Goal: Task Accomplishment & Management: Manage account settings

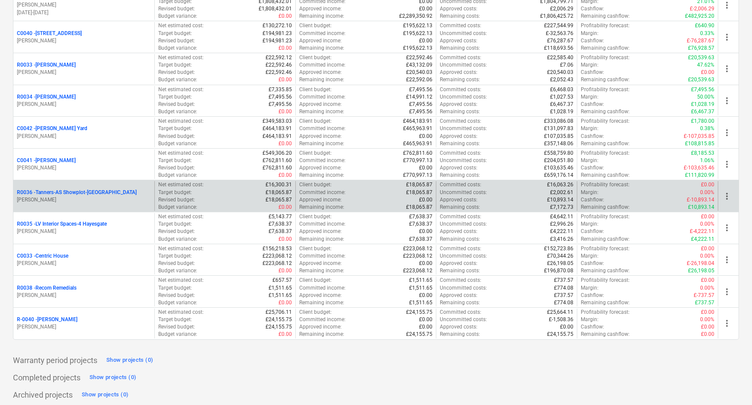
scroll to position [186, 0]
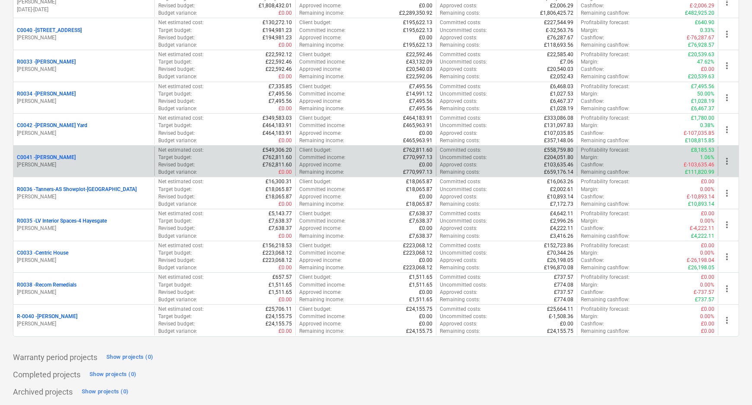
click at [48, 156] on p "C0041 - [PERSON_NAME]" at bounding box center [46, 157] width 59 height 7
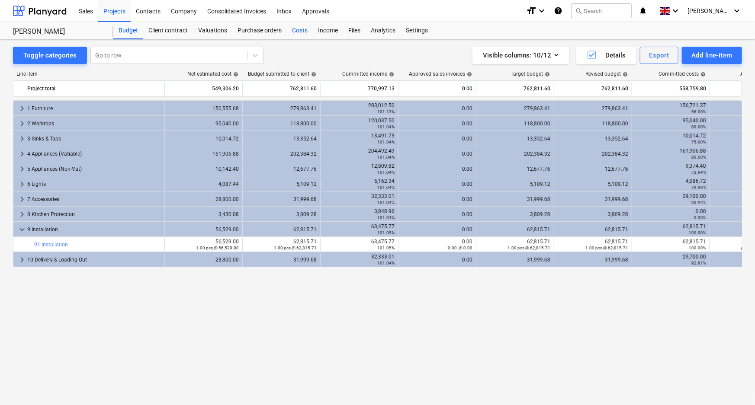
click at [306, 31] on div "Costs" at bounding box center [300, 30] width 26 height 17
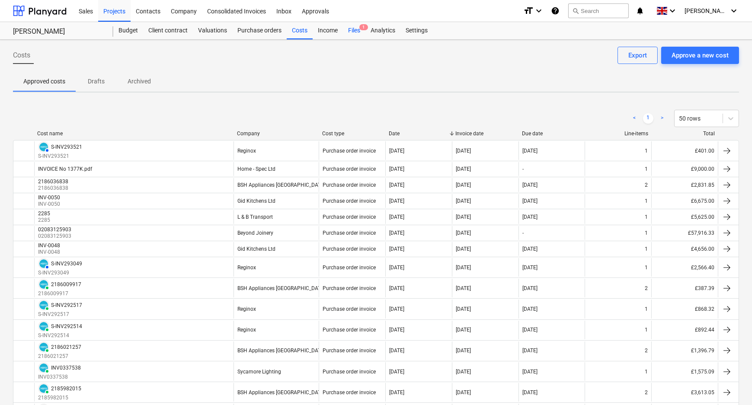
click at [348, 35] on div "Files 1" at bounding box center [354, 30] width 22 height 17
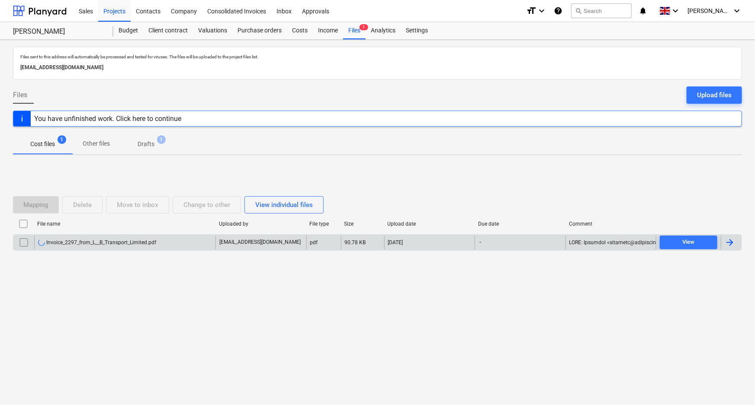
click at [124, 241] on div "Invoice_2297_from_L__B_Transport_Limited.pdf" at bounding box center [97, 242] width 118 height 7
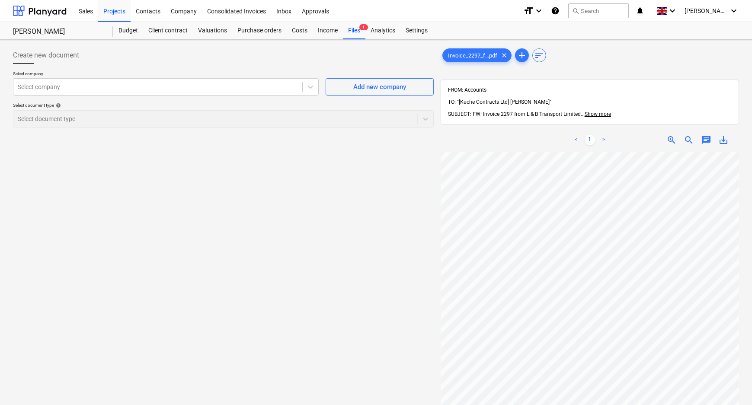
scroll to position [78, 0]
click at [309, 86] on icon at bounding box center [310, 87] width 9 height 9
click at [383, 152] on div "Create new document Select company Select company Add new company Select docume…" at bounding box center [224, 290] width 428 height 494
click at [177, 90] on div at bounding box center [158, 87] width 280 height 9
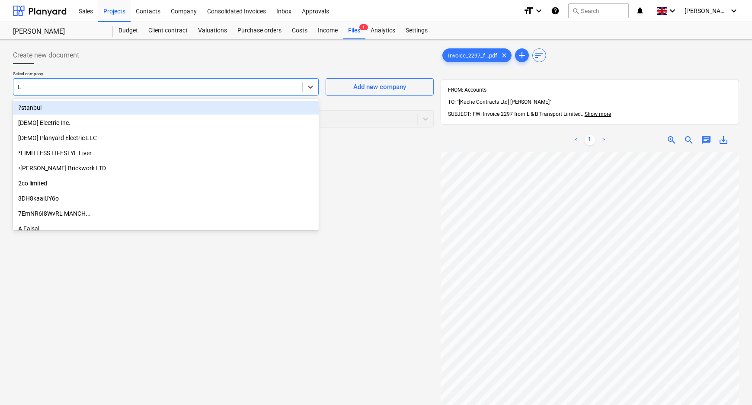
type input "L &"
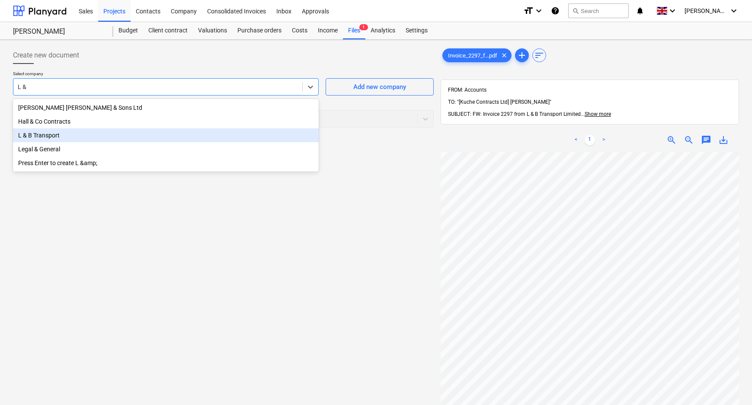
click at [151, 135] on div "L & B Transport" at bounding box center [166, 136] width 306 height 14
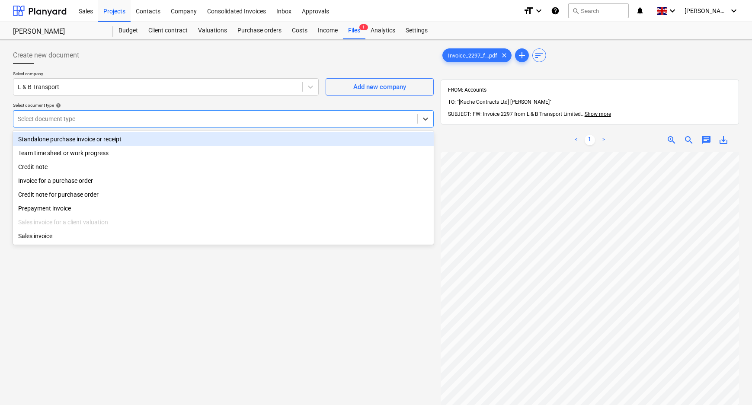
click at [148, 122] on div at bounding box center [215, 119] width 395 height 9
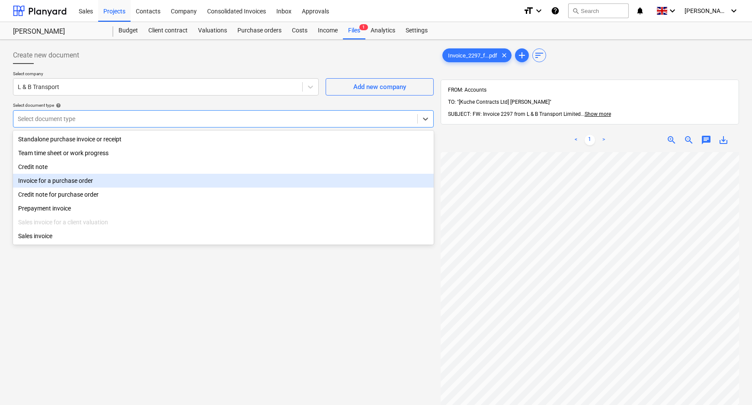
click at [129, 179] on div "Invoice for a purchase order" at bounding box center [223, 181] width 421 height 14
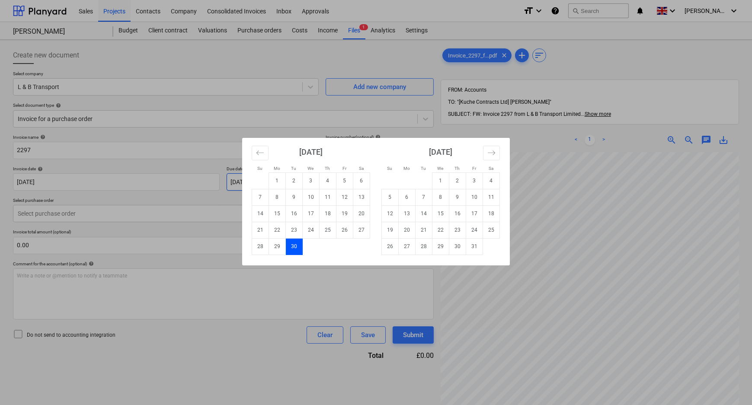
click at [265, 182] on body "Sales Projects Contacts Company Consolidated Invoices Inbox Approvals format_si…" at bounding box center [376, 202] width 752 height 405
click at [111, 215] on div "Su Mo Tu We Th Fr Sa Su Mo Tu We Th Fr Sa [DATE] 1 2 3 4 5 6 7 8 9 10 11 12 13 …" at bounding box center [376, 202] width 752 height 405
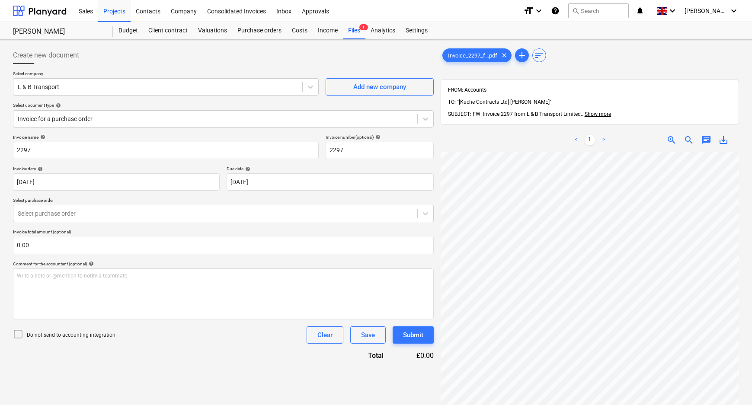
click at [111, 215] on div at bounding box center [215, 213] width 395 height 9
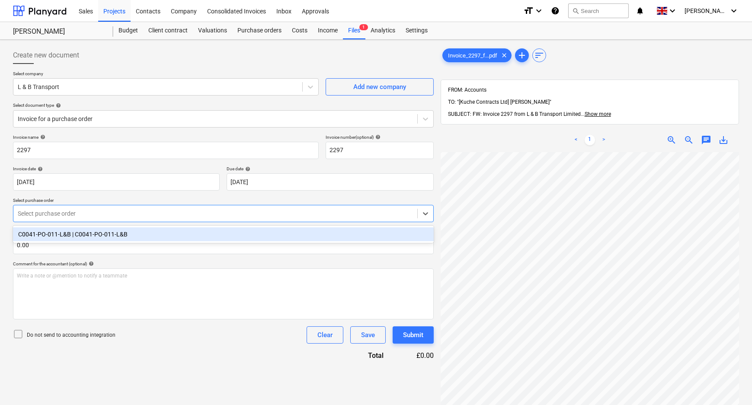
click at [109, 233] on div "C0041-PO-011-L&B | C0041-PO-011-L&B" at bounding box center [223, 235] width 421 height 14
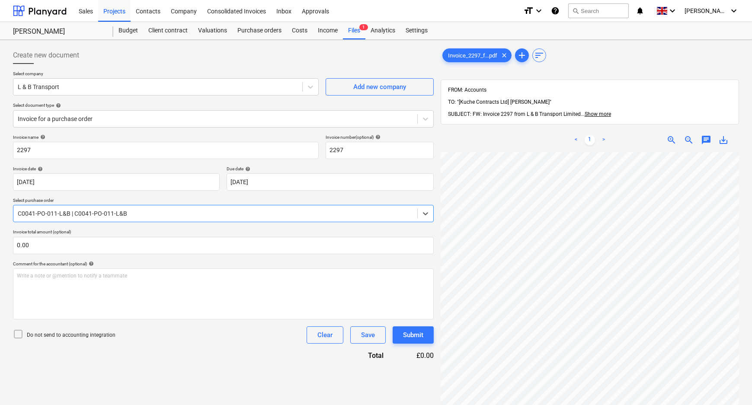
click at [109, 231] on p "Invoice total amount (optional)" at bounding box center [223, 232] width 421 height 7
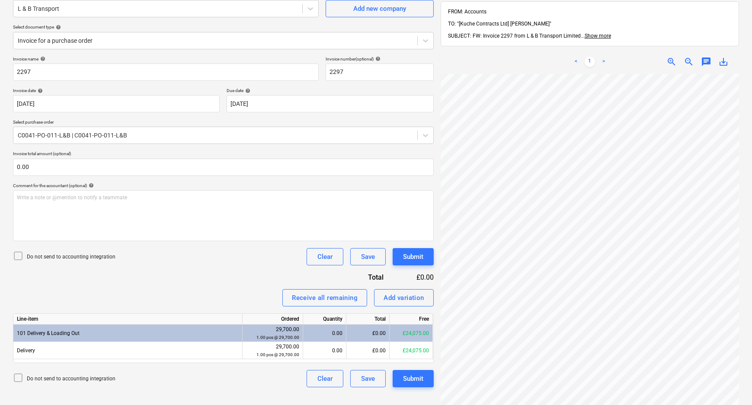
scroll to position [113, 92]
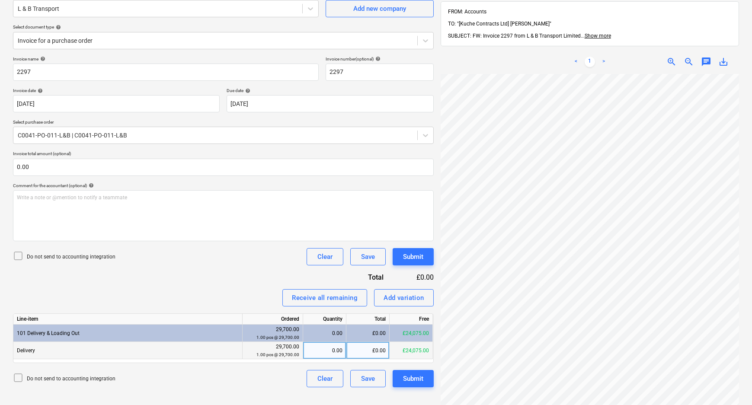
click at [358, 354] on div "£0.00" at bounding box center [368, 350] width 43 height 17
type input "4500"
click at [257, 291] on div "Receive all remaining Add variation" at bounding box center [223, 297] width 421 height 17
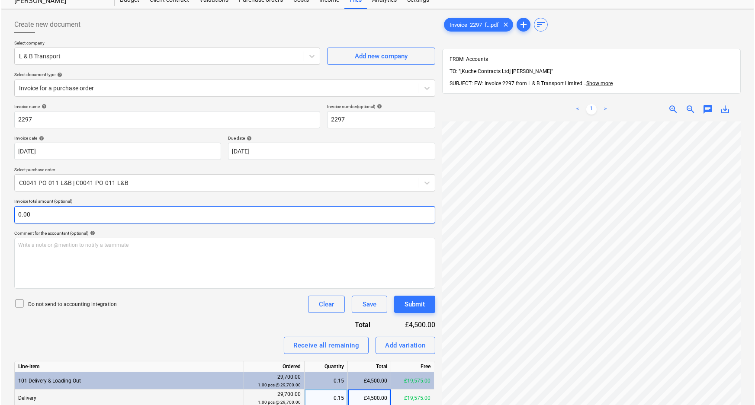
scroll to position [78, 0]
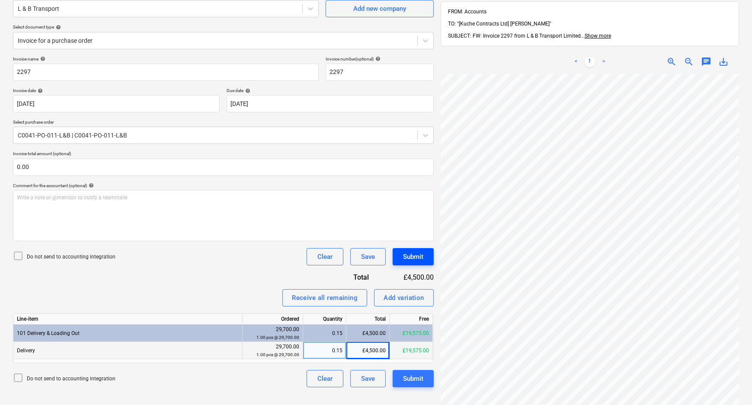
click at [411, 253] on div "Submit" at bounding box center [413, 256] width 20 height 11
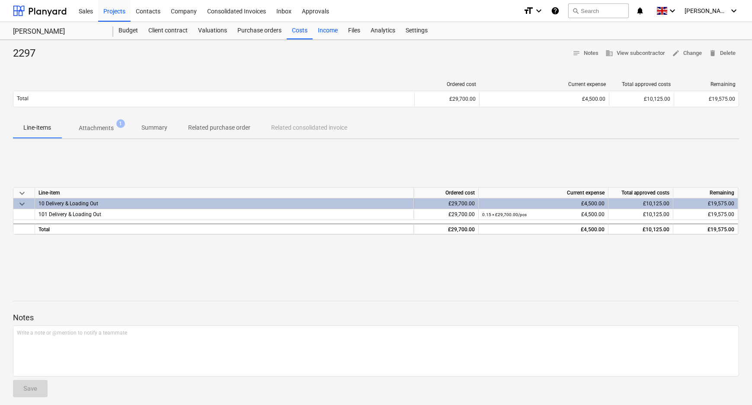
click at [327, 27] on div "Income" at bounding box center [328, 30] width 30 height 17
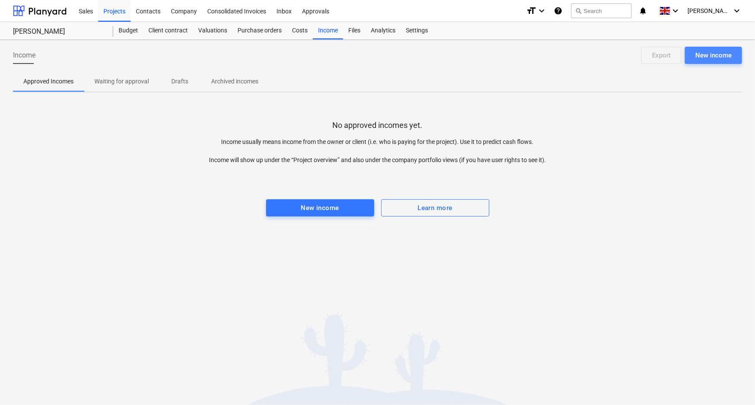
click at [730, 52] on div "New income" at bounding box center [713, 55] width 36 height 11
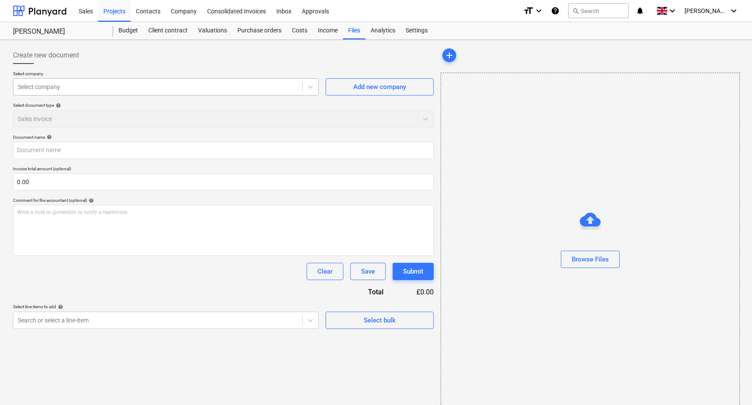
click at [82, 89] on div at bounding box center [158, 87] width 280 height 9
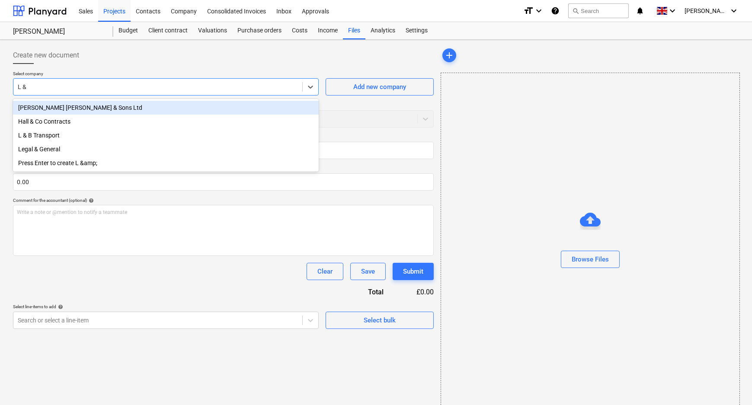
type input "L & B"
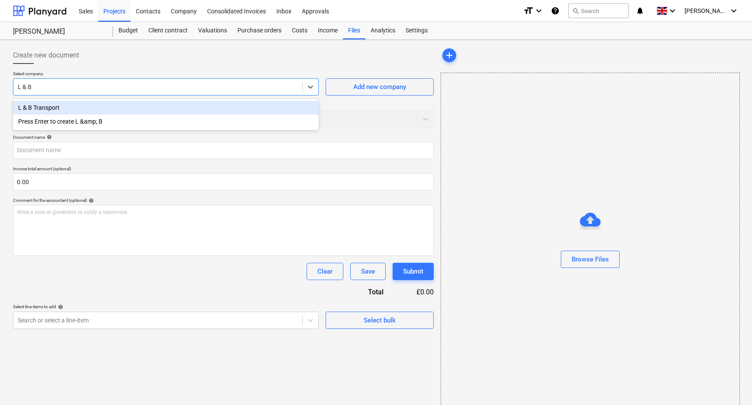
click at [147, 106] on div "L & B Transport" at bounding box center [166, 108] width 306 height 14
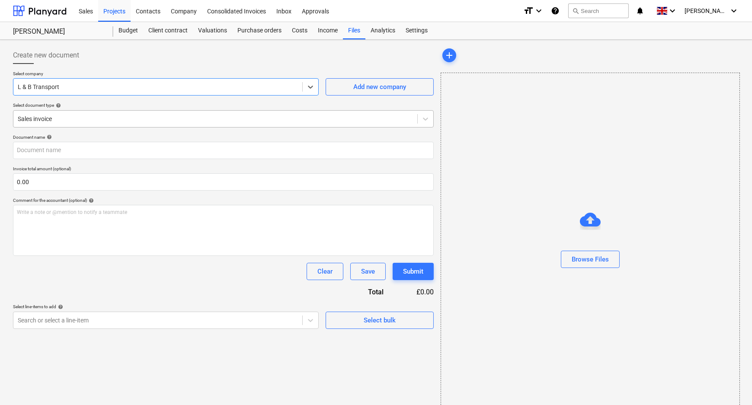
click at [144, 115] on div at bounding box center [215, 119] width 395 height 9
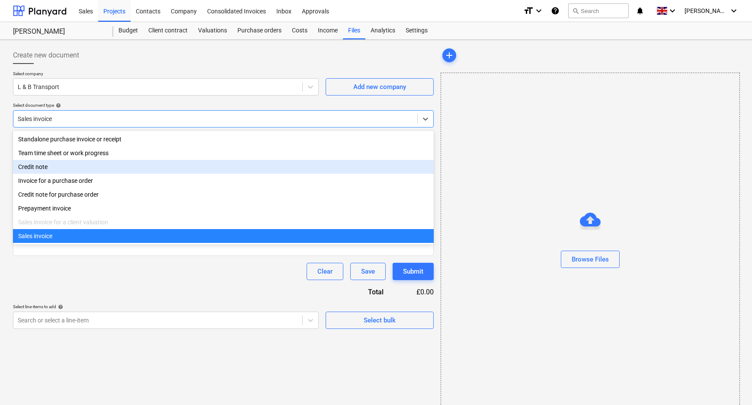
click at [78, 174] on div "Credit note" at bounding box center [223, 167] width 421 height 14
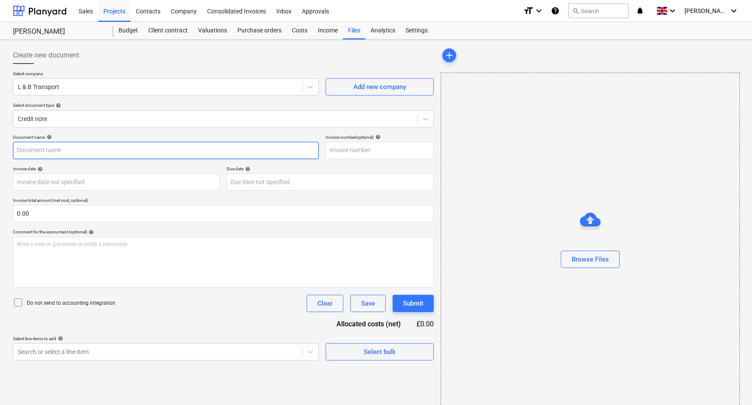
click at [80, 155] on input "text" at bounding box center [166, 150] width 306 height 17
type input "CN-2297"
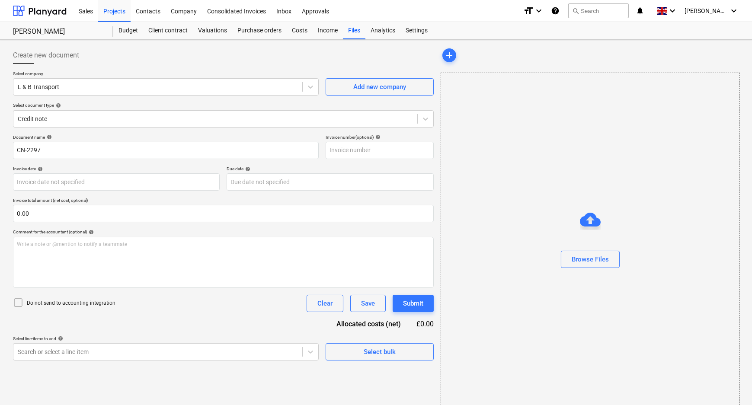
click at [71, 308] on div "Do not send to accounting integration" at bounding box center [64, 304] width 103 height 12
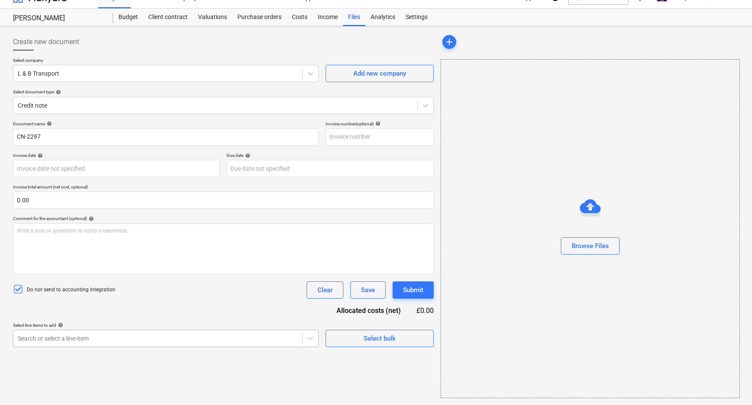
click at [195, 351] on body "Sales Projects Contacts Company Consolidated Invoices Inbox Approvals format_si…" at bounding box center [376, 189] width 752 height 405
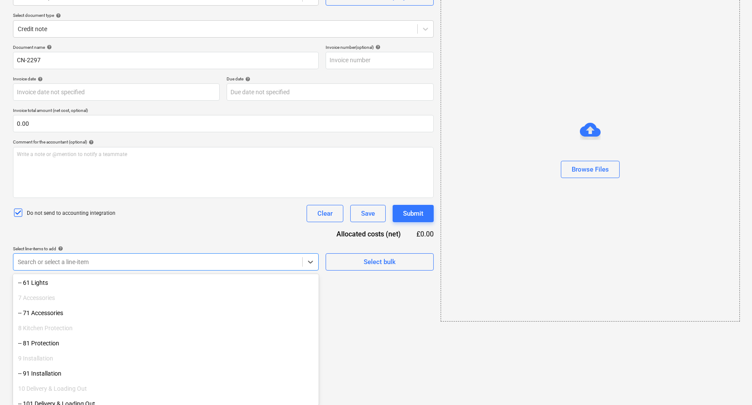
scroll to position [219, 0]
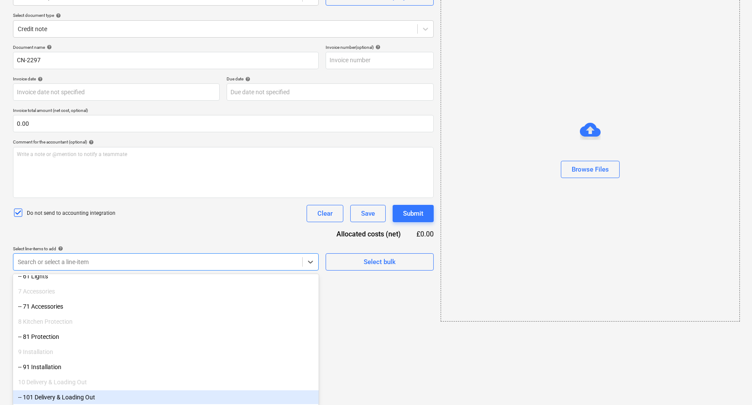
click at [71, 399] on div "-- 101 Delivery & Loading Out" at bounding box center [166, 398] width 306 height 14
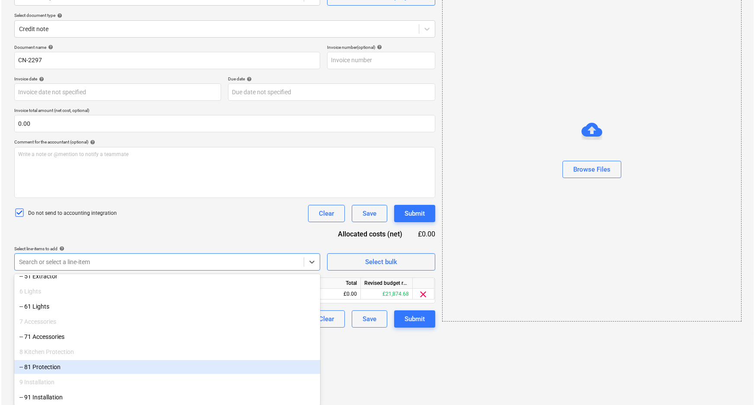
scroll to position [19, 0]
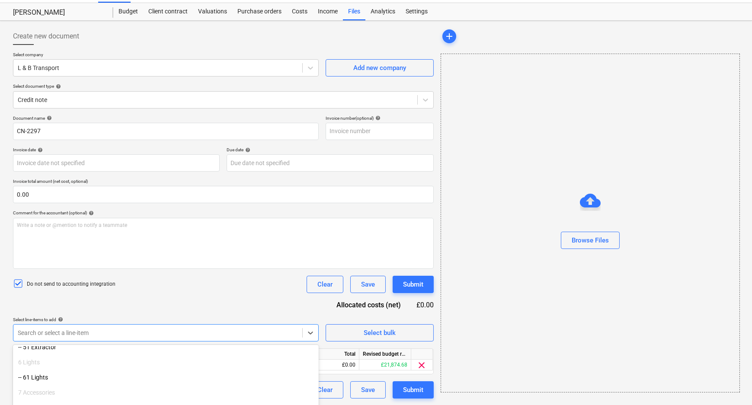
click at [393, 346] on html "Sales Projects Contacts Company Consolidated Invoices Inbox Approvals format_si…" at bounding box center [376, 183] width 752 height 405
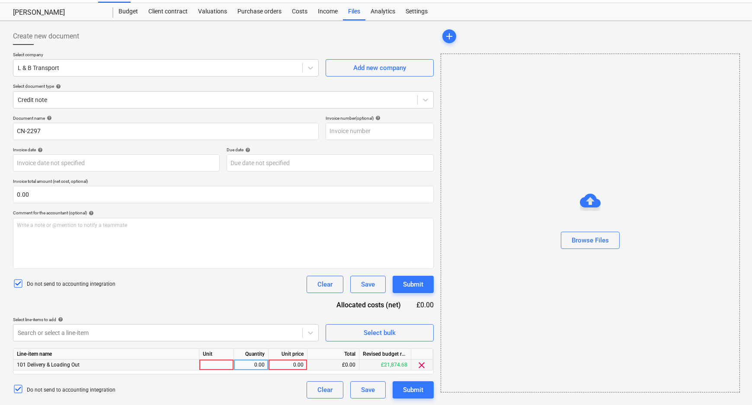
click at [288, 368] on div "0.00" at bounding box center [288, 365] width 32 height 11
click at [217, 368] on div at bounding box center [216, 365] width 35 height 11
type input "pcs"
click at [259, 365] on div "0.00" at bounding box center [251, 365] width 27 height 11
click at [286, 365] on div "0.00" at bounding box center [288, 365] width 32 height 11
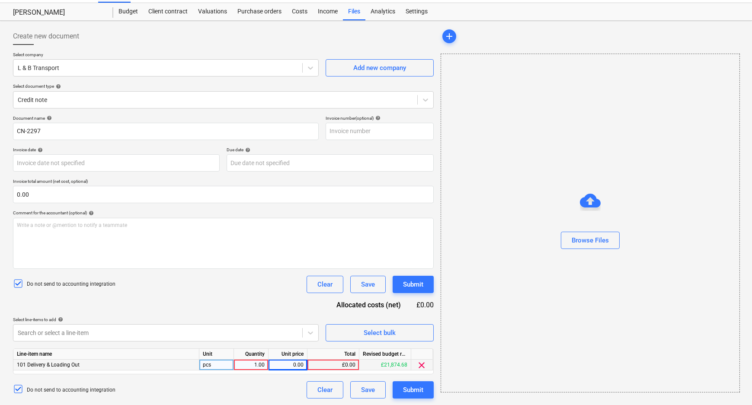
click at [249, 366] on div "1.00" at bounding box center [251, 365] width 27 height 11
type input "-1"
click at [286, 363] on div "0.00" at bounding box center [288, 365] width 32 height 11
click at [263, 368] on div "-1.00" at bounding box center [251, 365] width 27 height 11
type input "1"
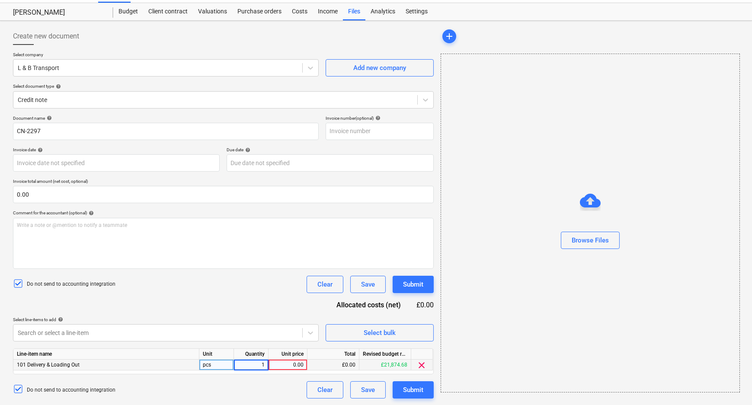
click at [291, 368] on div "0.00" at bounding box center [288, 365] width 32 height 11
type input "675"
click at [286, 388] on div "Do not send to accounting integration Clear Save Submit" at bounding box center [223, 390] width 421 height 17
click at [242, 387] on div "Do not send to accounting integration Clear Save Submit" at bounding box center [223, 390] width 421 height 17
click at [249, 363] on div "1.00" at bounding box center [251, 365] width 27 height 11
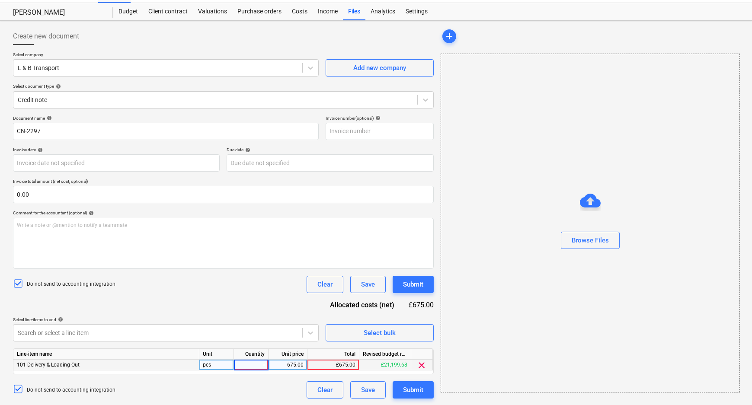
type input "-1"
click at [257, 388] on div "Do not send to accounting integration Clear Save Submit" at bounding box center [223, 390] width 421 height 17
click at [413, 389] on div "Submit" at bounding box center [413, 390] width 20 height 11
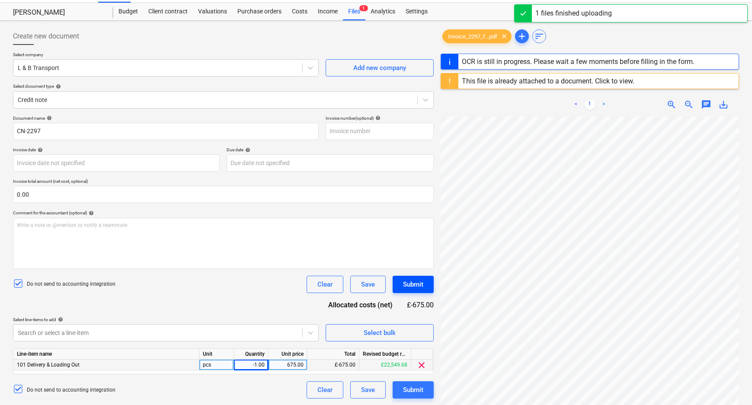
click at [408, 283] on div "Submit" at bounding box center [413, 284] width 20 height 11
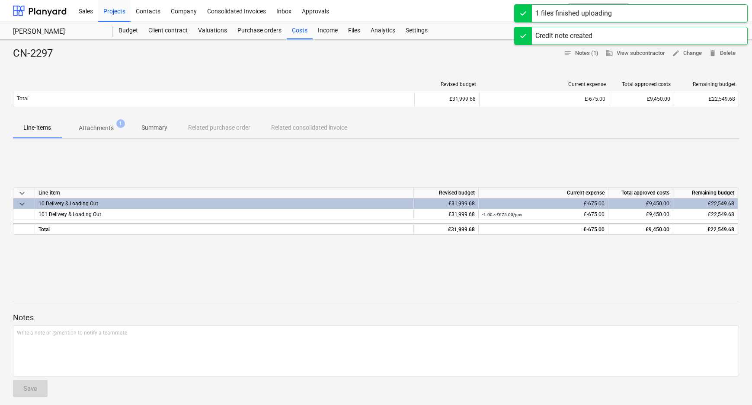
click at [275, 165] on div "keyboard_arrow_down Line-item Revised budget Current expense Total approved cos…" at bounding box center [376, 211] width 726 height 130
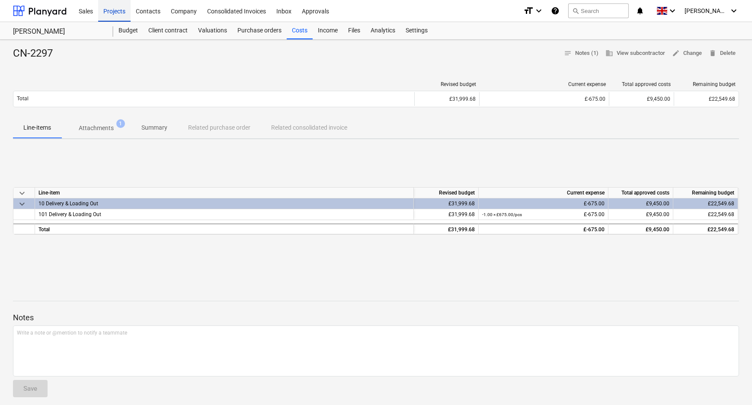
click at [123, 11] on div "Projects" at bounding box center [114, 11] width 32 height 22
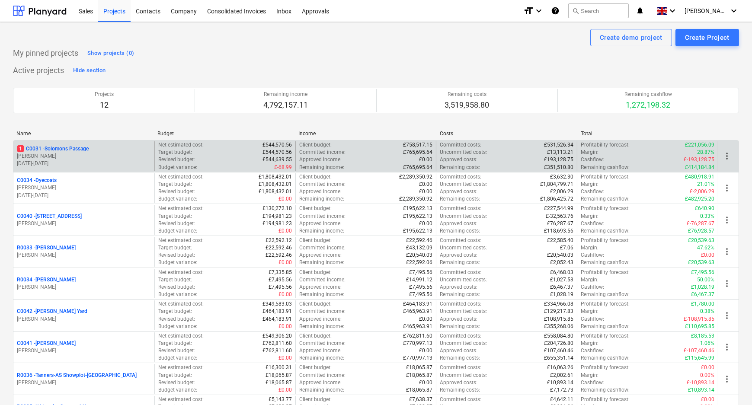
click at [74, 148] on p "1 C0031 - Solomons Passage" at bounding box center [53, 148] width 72 height 7
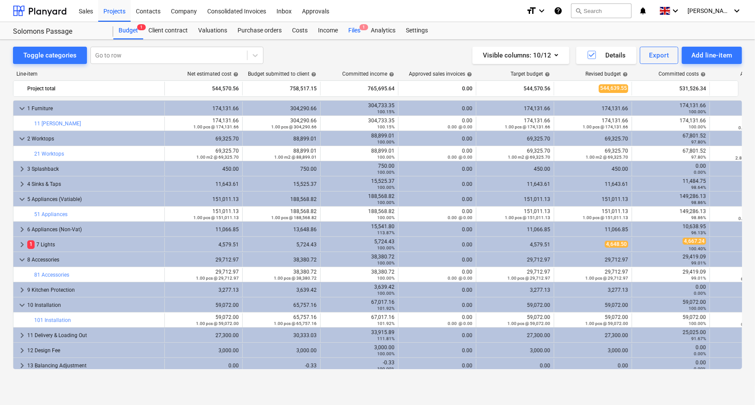
click at [346, 30] on div "Files 1" at bounding box center [354, 30] width 22 height 17
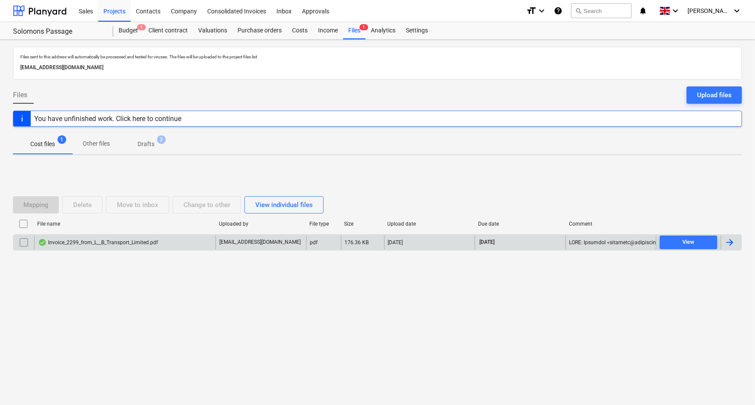
click at [109, 242] on div "Invoice_2299_from_L__B_Transport_Limited.pdf" at bounding box center [98, 242] width 120 height 7
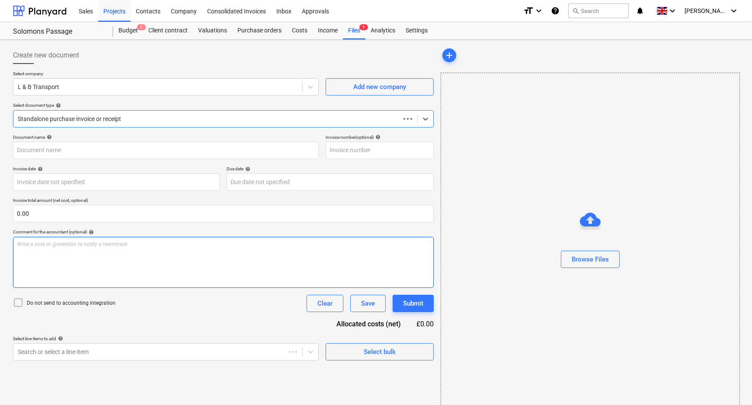
type input "2299"
type input "[DATE]"
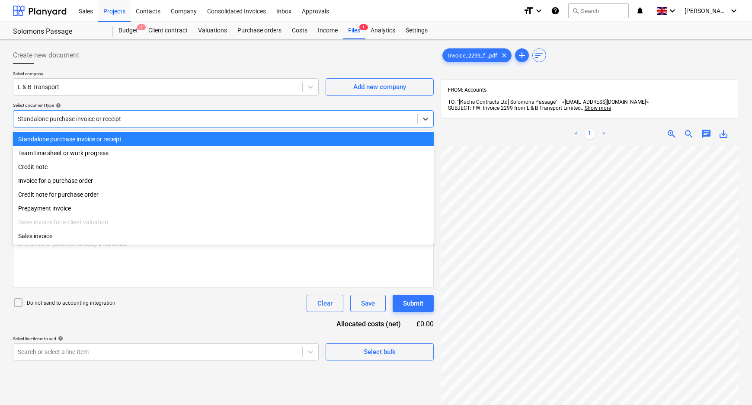
click at [330, 121] on div at bounding box center [215, 119] width 395 height 9
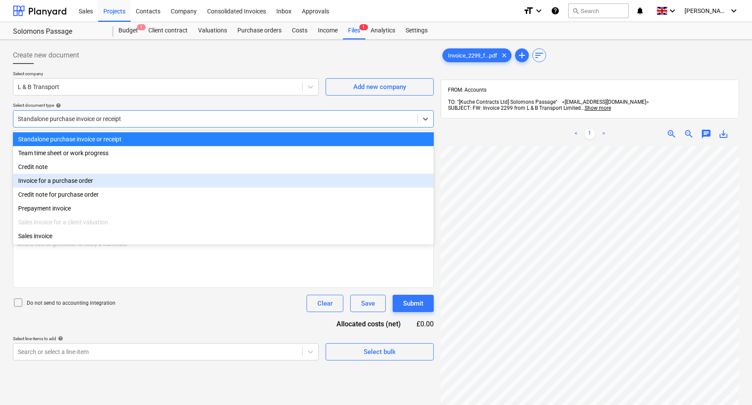
click at [95, 182] on div "Invoice for a purchase order" at bounding box center [223, 181] width 421 height 14
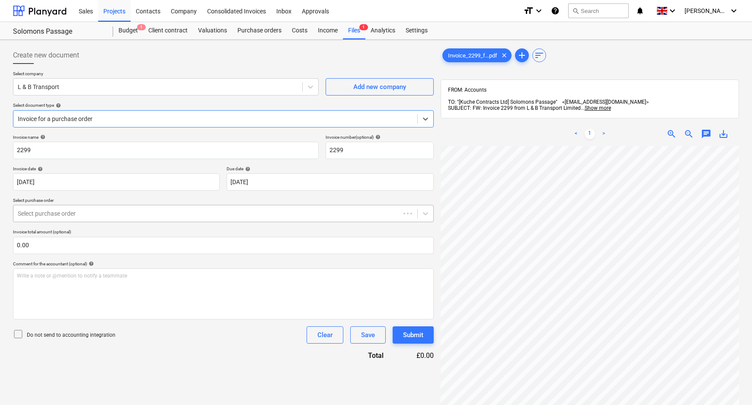
click at [90, 212] on div at bounding box center [207, 213] width 378 height 9
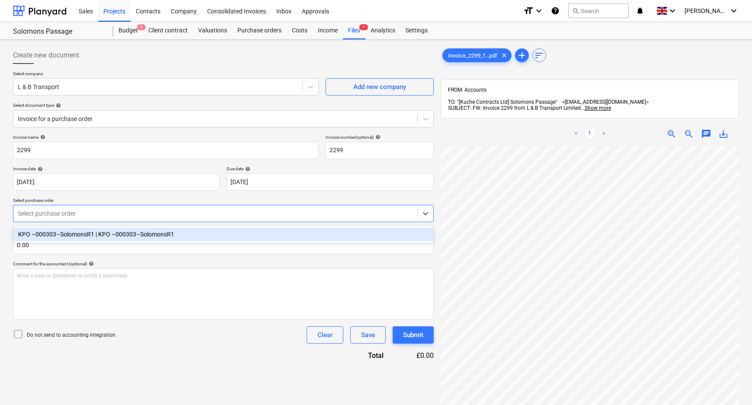
click at [90, 233] on div "KPO –000303–SolomonsR1 | KPO –000303–SolomonsR1" at bounding box center [223, 235] width 421 height 14
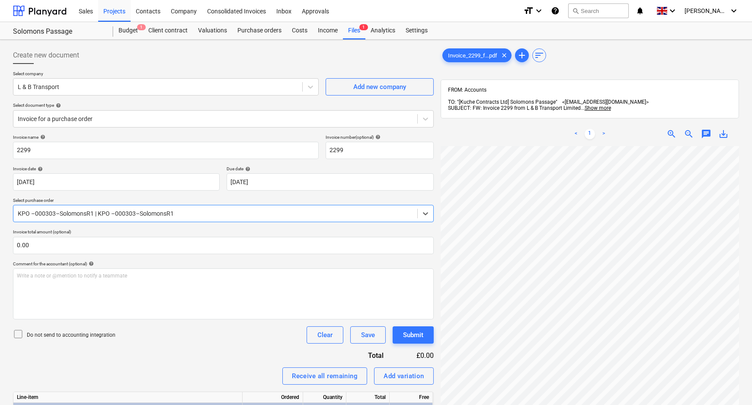
click at [108, 231] on p "Invoice total amount (optional)" at bounding box center [223, 232] width 421 height 7
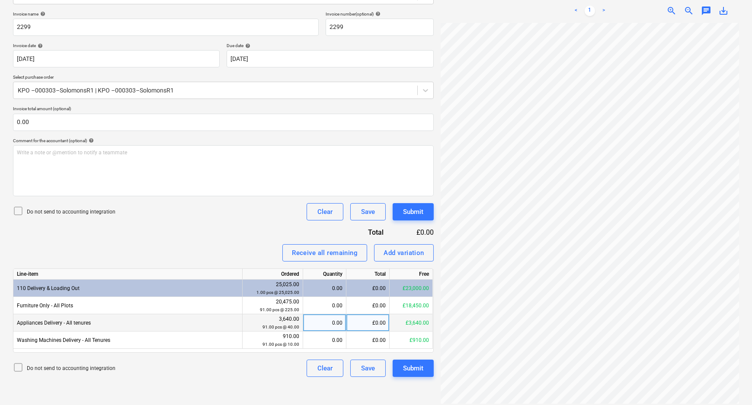
scroll to position [96, 93]
click at [378, 324] on div "£0.00" at bounding box center [368, 323] width 43 height 17
type input "425"
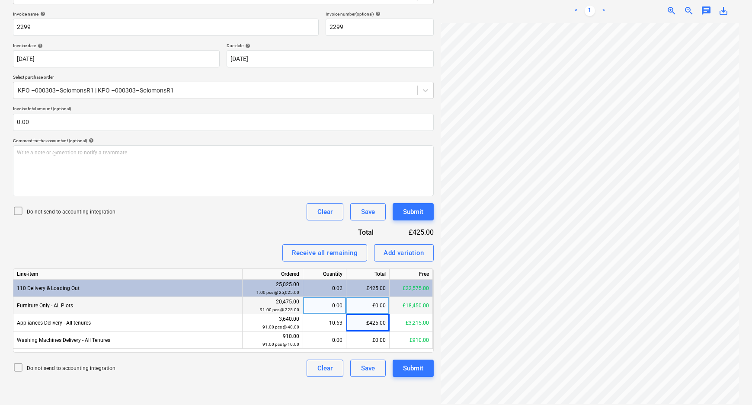
click at [371, 306] on div "£0.00" at bounding box center [368, 305] width 43 height 17
drag, startPoint x: 586, startPoint y: 401, endPoint x: 612, endPoint y: 398, distance: 26.2
click at [612, 398] on div "Invoice_2299_f...pdf clear add sort FROM: Accounts TO: "[Kuche Contracts Ltd] S…" at bounding box center [589, 164] width 305 height 488
click at [372, 307] on div "£0.00" at bounding box center [368, 305] width 43 height 17
type input "3375"
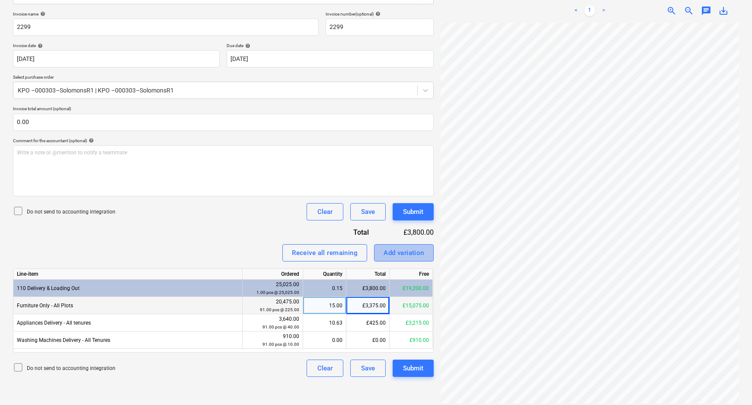
click at [400, 251] on div "Add variation" at bounding box center [404, 252] width 41 height 11
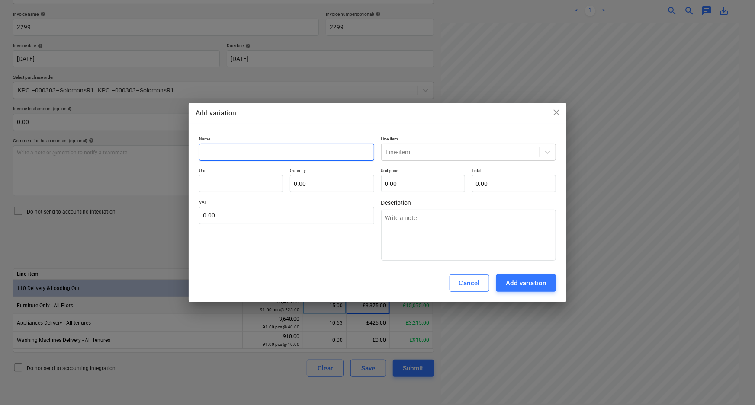
click at [260, 157] on input "text" at bounding box center [286, 152] width 175 height 17
type textarea "x"
type input "S"
type textarea "x"
type input "St"
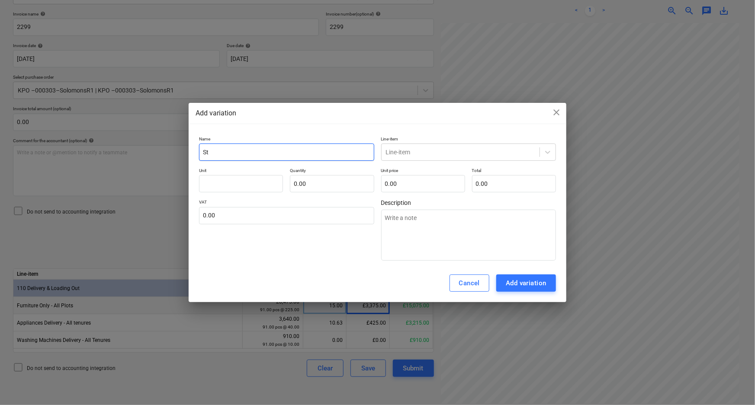
type textarea "x"
type input "Sto"
type textarea "x"
type input "Stor"
type textarea "x"
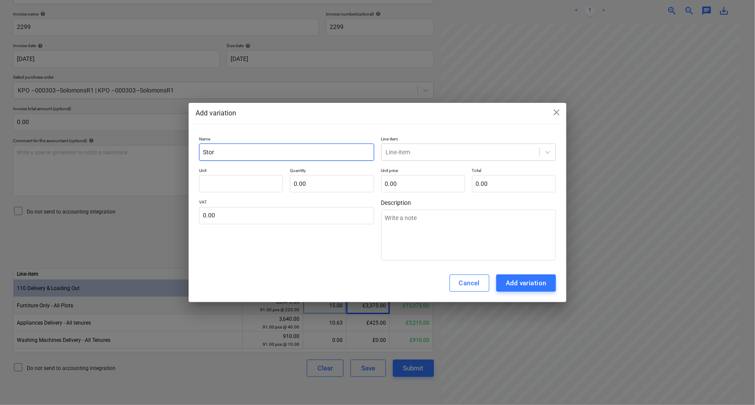
type input "Stora"
type textarea "x"
type input "Storag"
type textarea "x"
type input "Storage"
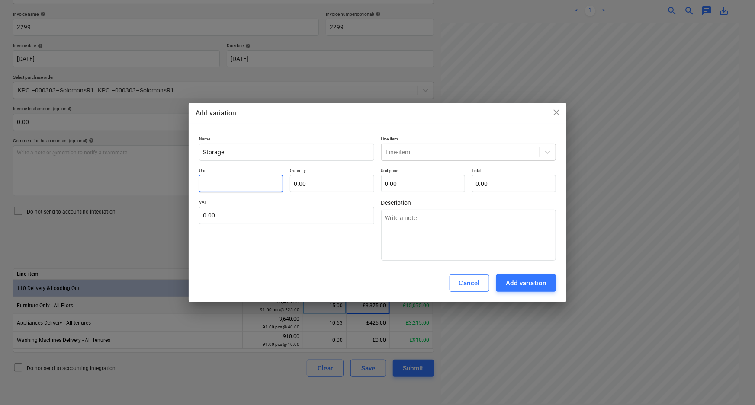
click at [256, 177] on input "text" at bounding box center [241, 183] width 84 height 17
type textarea "x"
type input "p"
type textarea "x"
type input "pc"
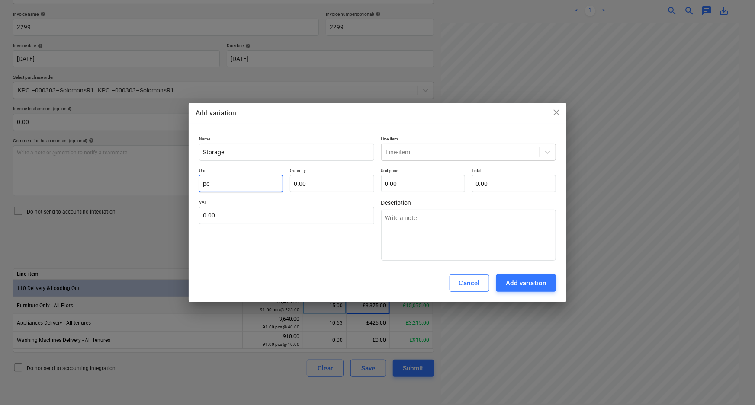
type textarea "x"
type input "pcs"
click at [325, 184] on input "text" at bounding box center [332, 183] width 84 height 17
type textarea "x"
type input "1.00"
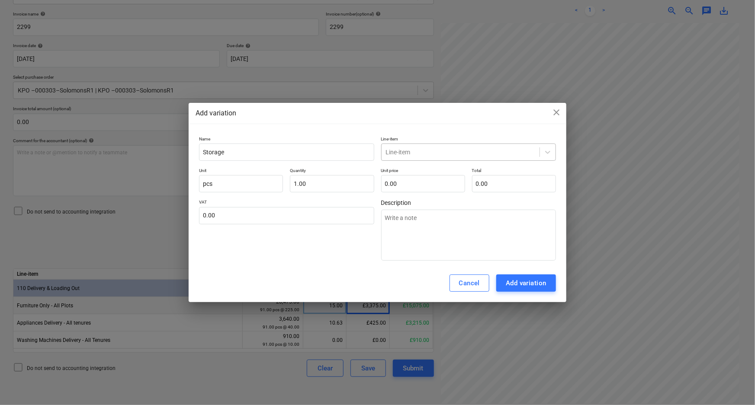
click at [421, 155] on div at bounding box center [460, 152] width 149 height 9
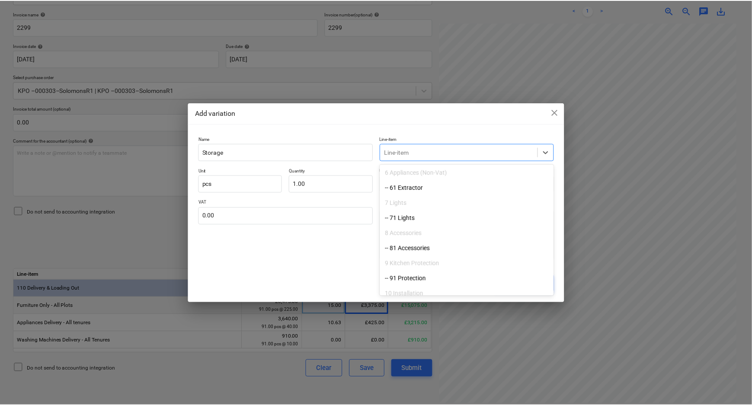
scroll to position [275, 0]
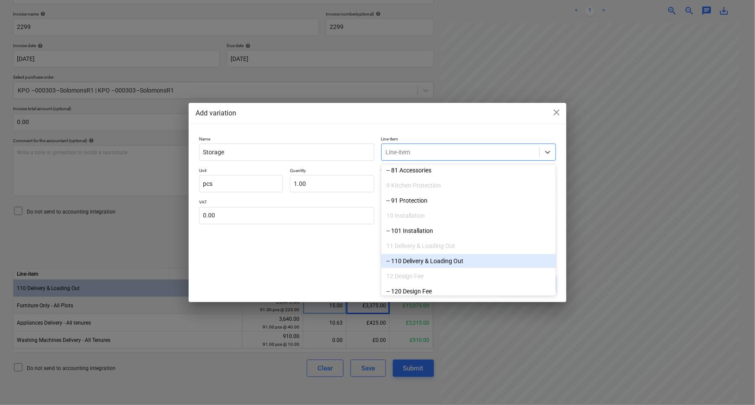
click at [435, 261] on div "-- 110 Delivery & Loading Out" at bounding box center [468, 261] width 175 height 14
type textarea "x"
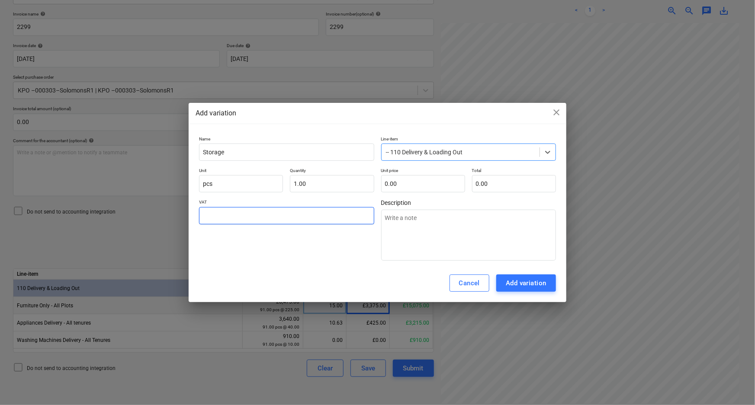
click at [315, 219] on input "text" at bounding box center [286, 215] width 175 height 17
type textarea "x"
type input "2"
type textarea "x"
type input "20"
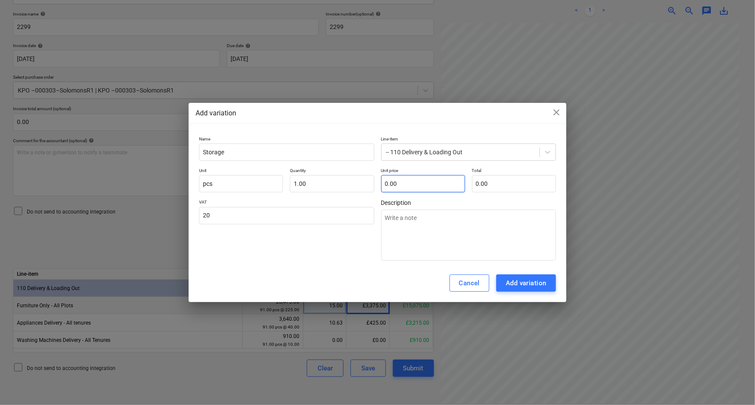
type input "20.00"
click at [411, 180] on input "text" at bounding box center [423, 183] width 84 height 17
type textarea "x"
type input "3"
type input "3.00"
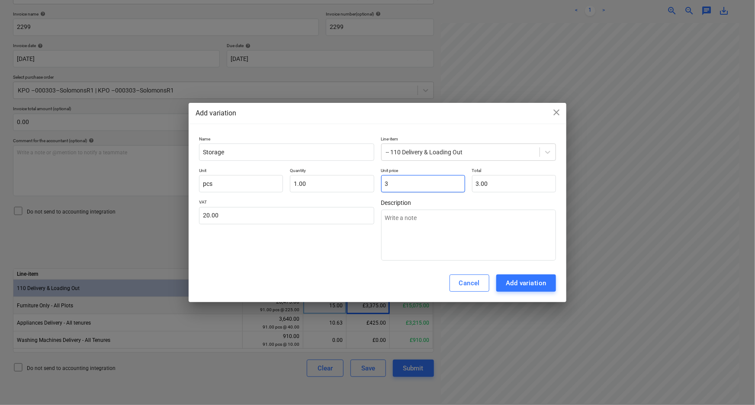
type textarea "x"
type input "30"
type input "30.00"
type textarea "x"
type input "300"
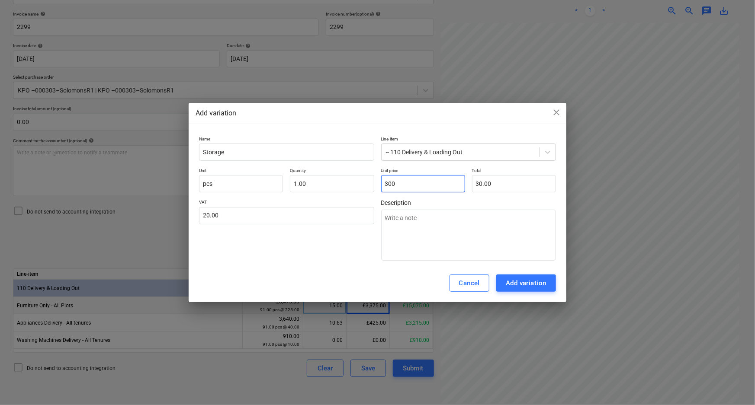
type input "300.00"
click at [532, 286] on div "Add variation" at bounding box center [526, 283] width 41 height 11
type textarea "x"
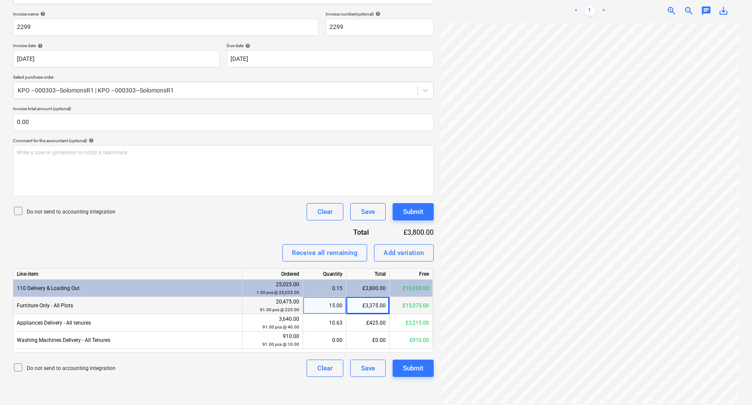
scroll to position [96, 91]
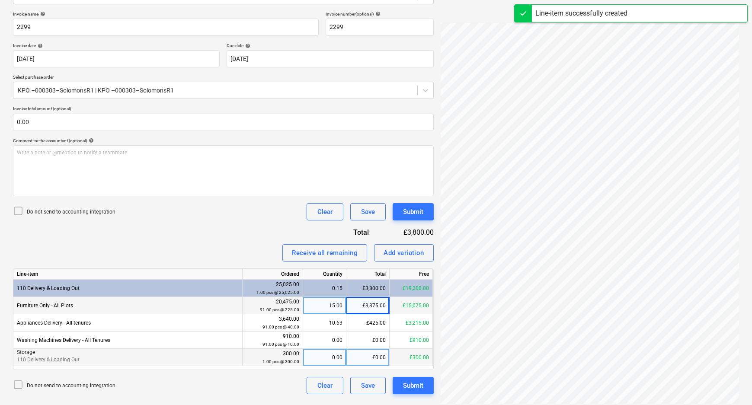
click at [338, 358] on div "0.00" at bounding box center [325, 357] width 36 height 17
type input "1"
click at [277, 385] on div "Do not send to accounting integration Clear Save Submit" at bounding box center [223, 385] width 421 height 17
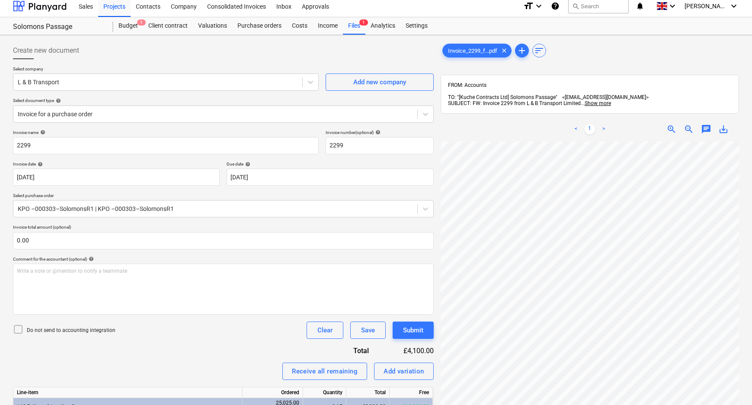
scroll to position [0, 0]
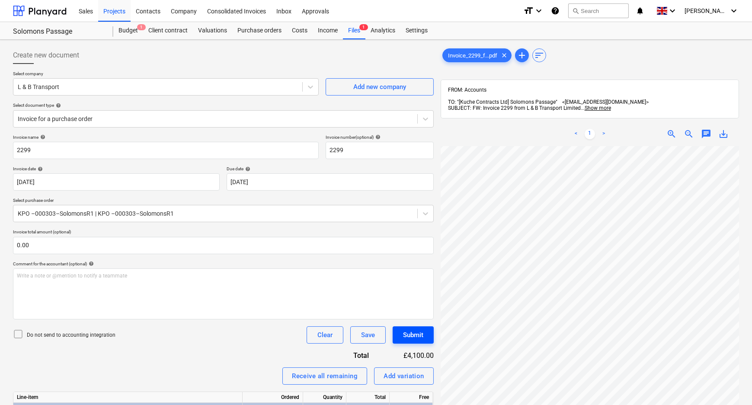
click at [427, 340] on button "Submit" at bounding box center [413, 335] width 41 height 17
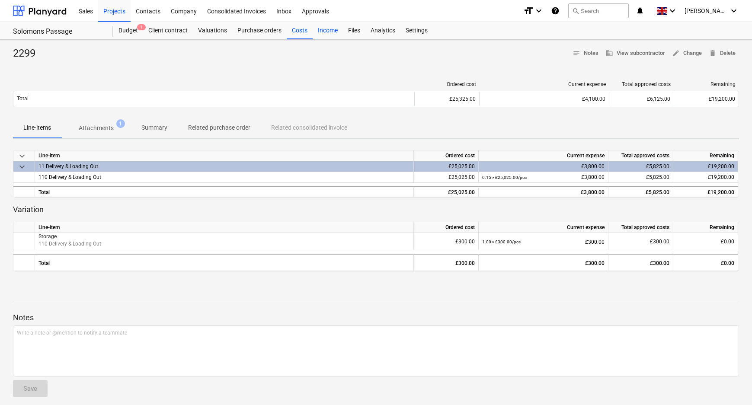
click at [328, 27] on div "Income" at bounding box center [328, 30] width 30 height 17
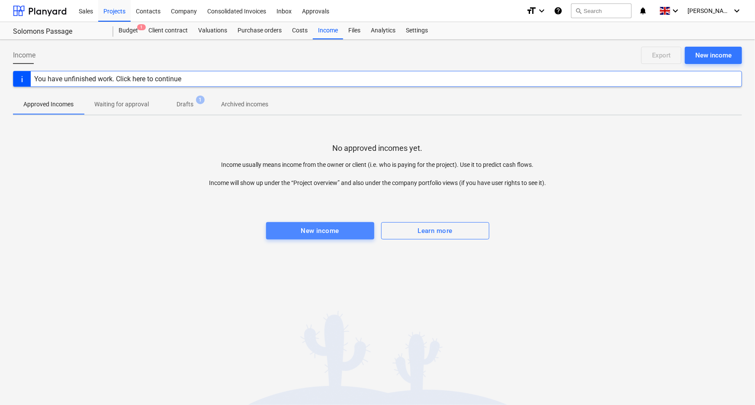
click at [320, 223] on button "New income" at bounding box center [320, 230] width 108 height 17
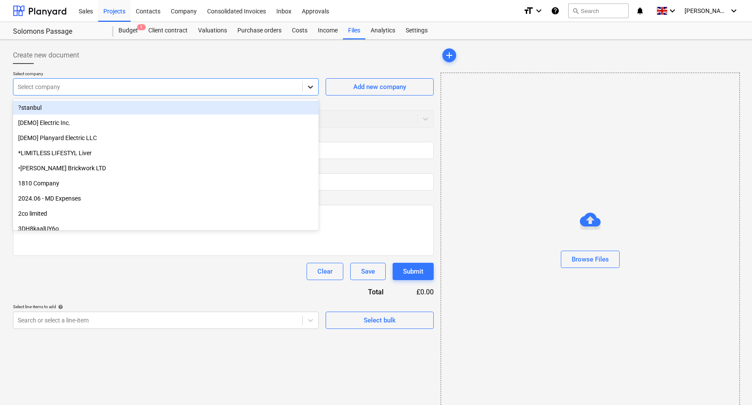
click at [305, 87] on div at bounding box center [311, 87] width 16 height 16
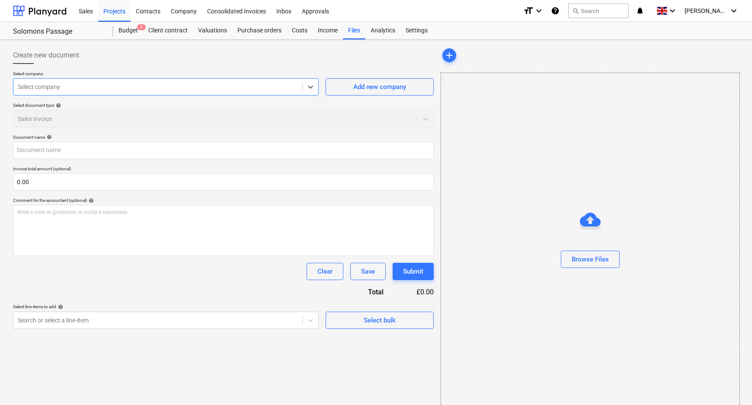
click at [58, 89] on div at bounding box center [158, 87] width 280 height 9
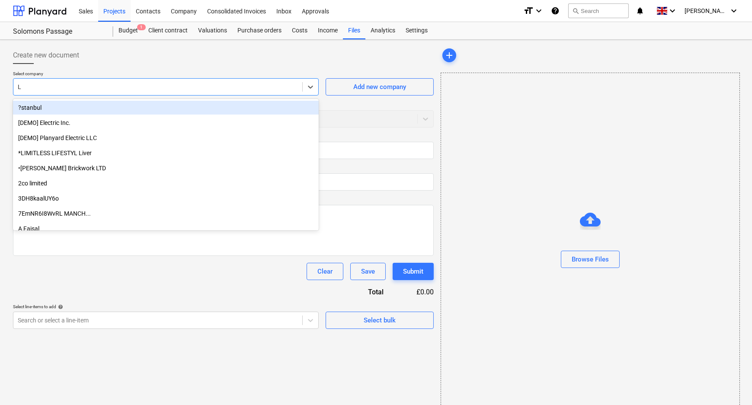
type input "L &"
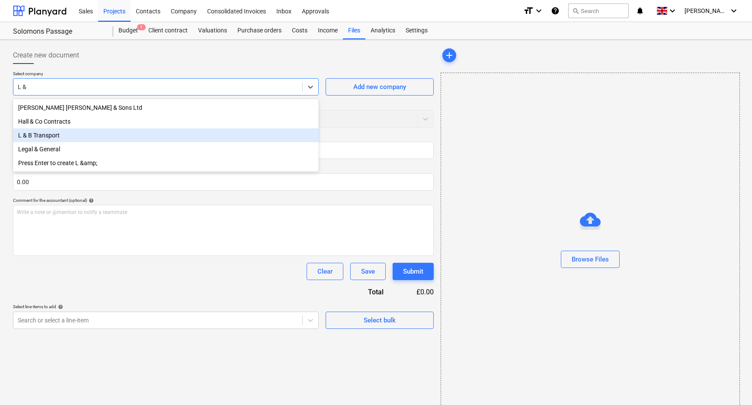
click at [64, 139] on div "L & B Transport" at bounding box center [166, 136] width 306 height 14
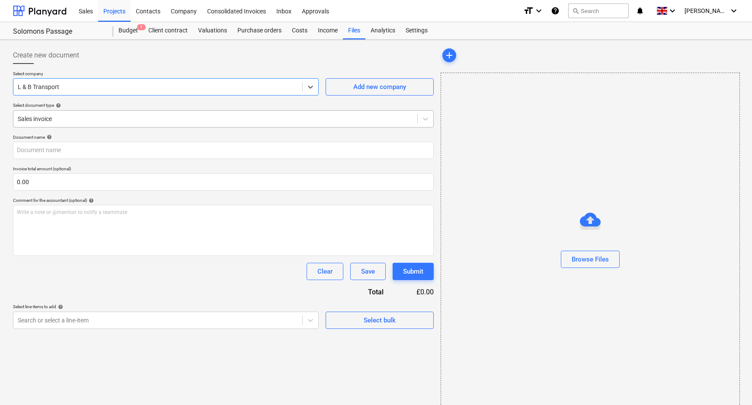
click at [72, 122] on div at bounding box center [215, 119] width 395 height 9
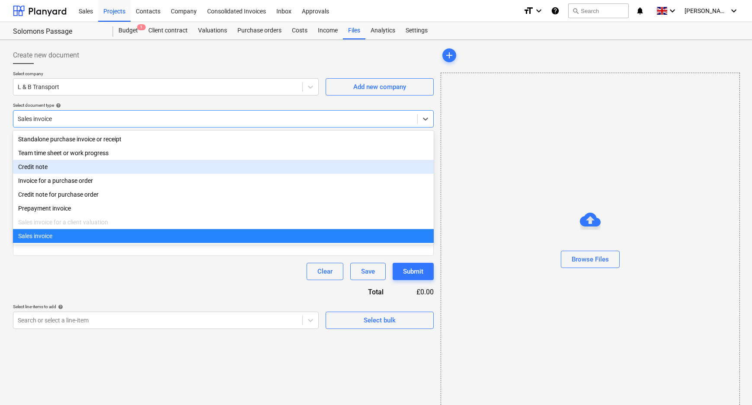
click at [61, 170] on div "Credit note" at bounding box center [223, 167] width 421 height 14
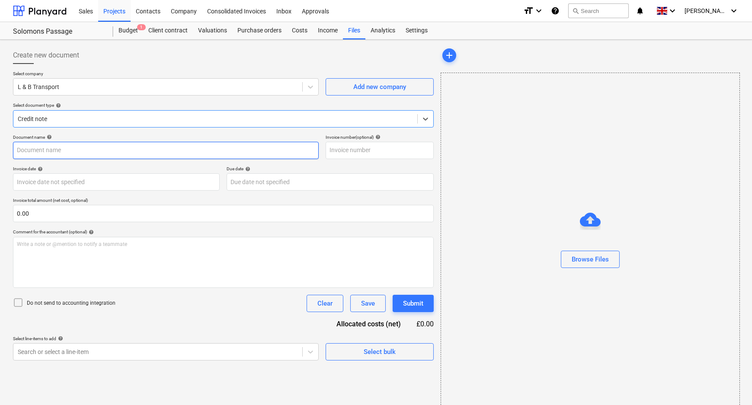
click at [65, 153] on input "text" at bounding box center [166, 150] width 306 height 17
type input "CN-2299"
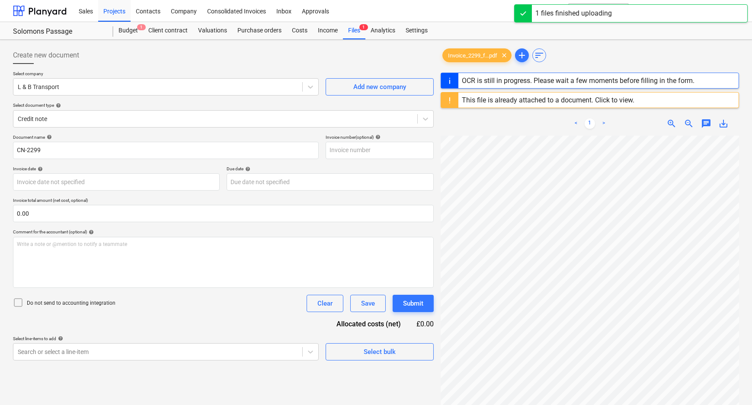
click at [55, 302] on p "Do not send to accounting integration" at bounding box center [71, 303] width 89 height 7
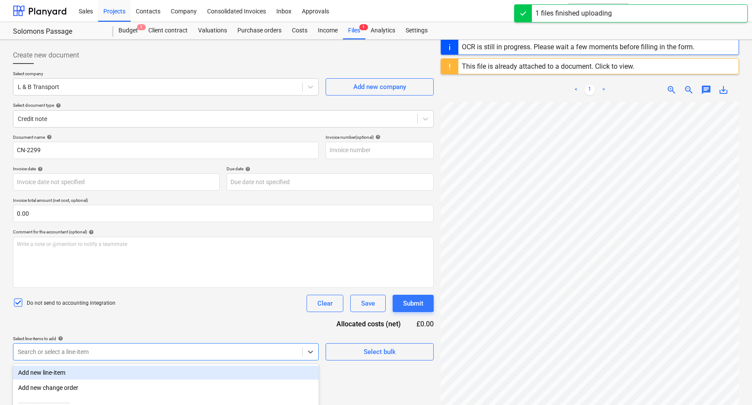
click at [79, 351] on body "Sales Projects Contacts Company Consolidated Invoices Inbox Approvals format_si…" at bounding box center [376, 202] width 752 height 405
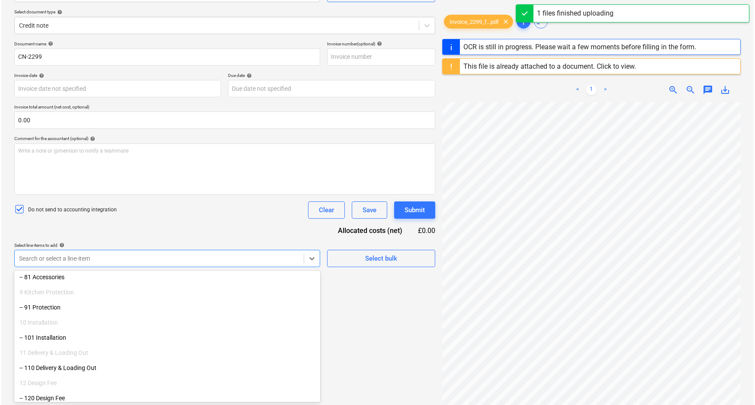
scroll to position [275, 0]
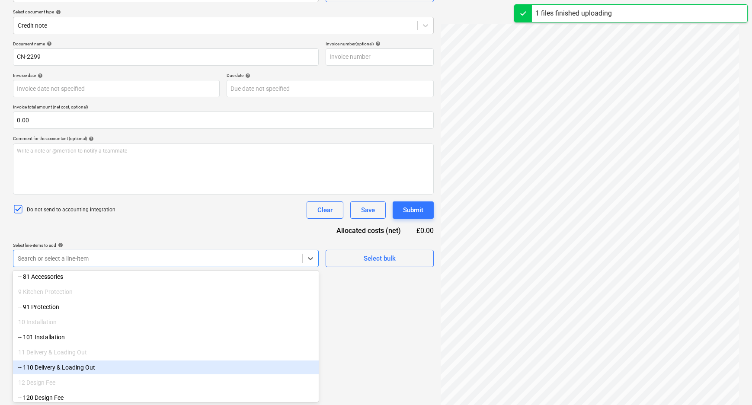
click at [86, 363] on div "-- 110 Delivery & Loading Out" at bounding box center [166, 368] width 306 height 14
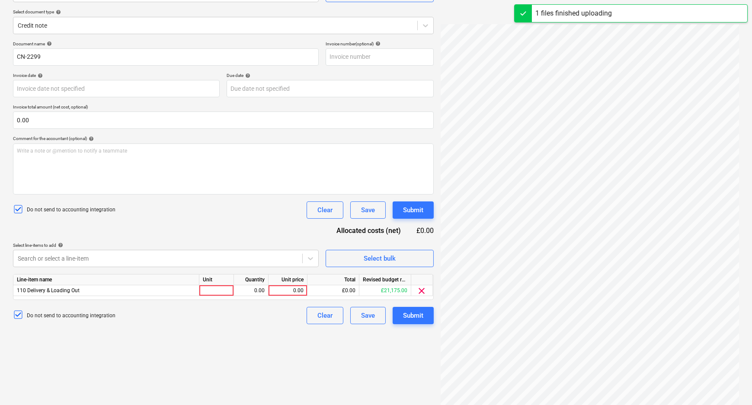
click at [370, 355] on div "Create new document Select company L & B Transport Add new company Select docum…" at bounding box center [224, 188] width 428 height 477
click at [216, 293] on div at bounding box center [216, 291] width 35 height 11
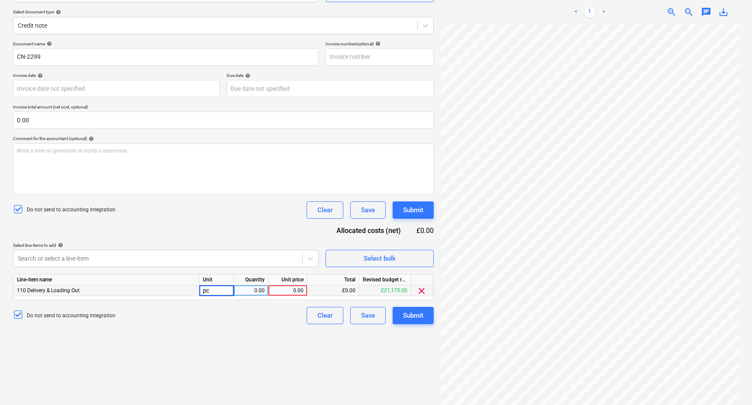
type input "pcs"
click at [252, 292] on div "0.00" at bounding box center [251, 291] width 27 height 11
type input "[DATE]"
type input "-1"
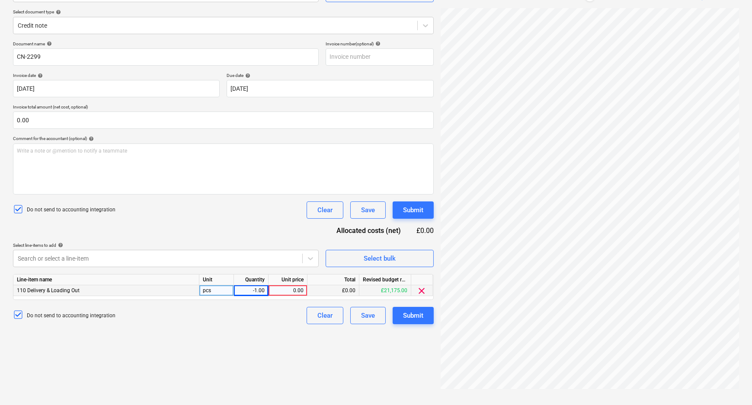
click at [281, 291] on div "0.00" at bounding box center [288, 291] width 32 height 11
type input "3"
type input "265"
click at [264, 316] on div "Do not send to accounting integration Clear Save Submit" at bounding box center [223, 315] width 421 height 17
click at [413, 315] on div "Submit" at bounding box center [413, 315] width 20 height 11
